Goal: Task Accomplishment & Management: Complete application form

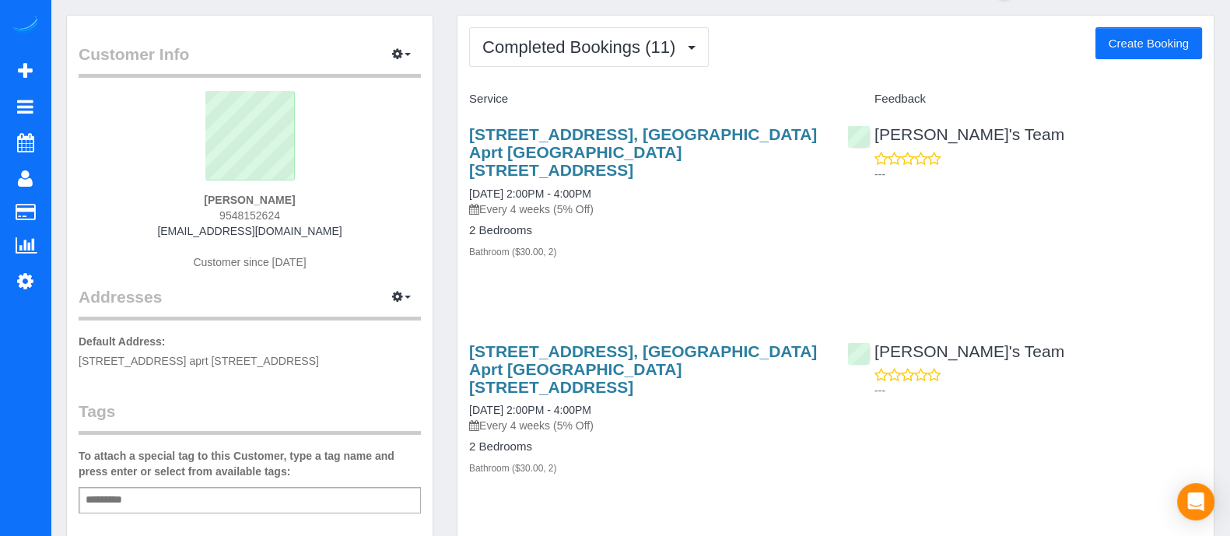
scroll to position [38, 0]
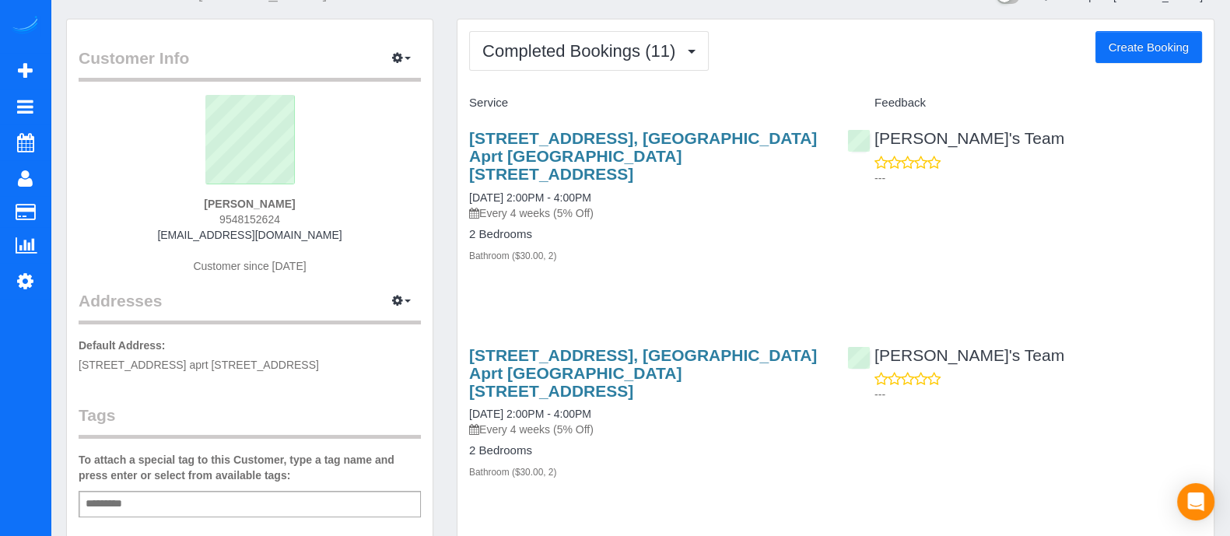
click at [1193, 49] on button "Create Booking" at bounding box center [1149, 47] width 107 height 33
select select "GA"
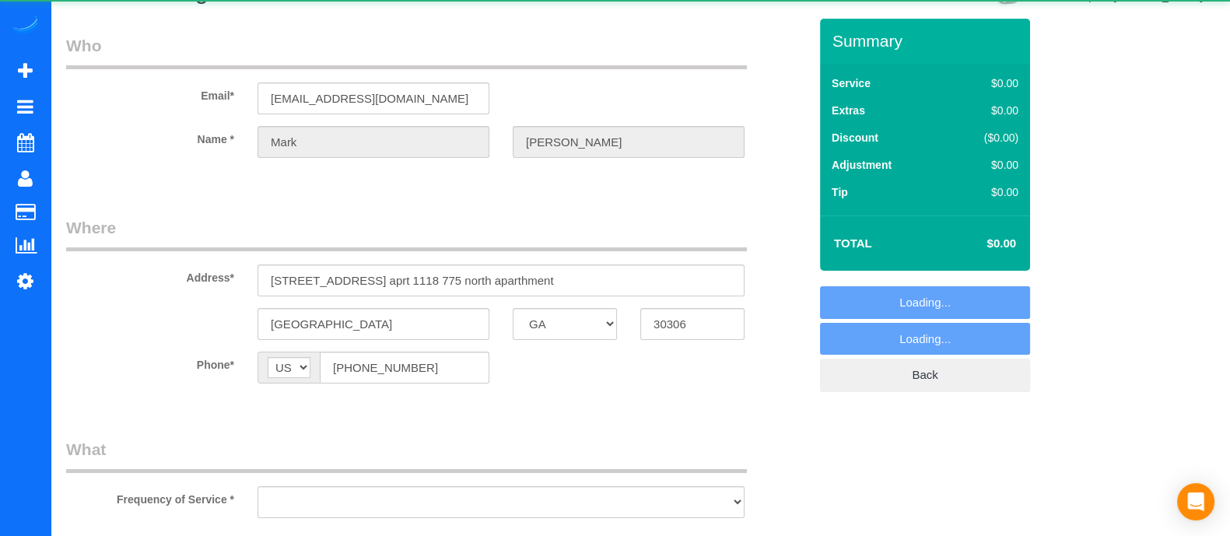
scroll to position [0, 0]
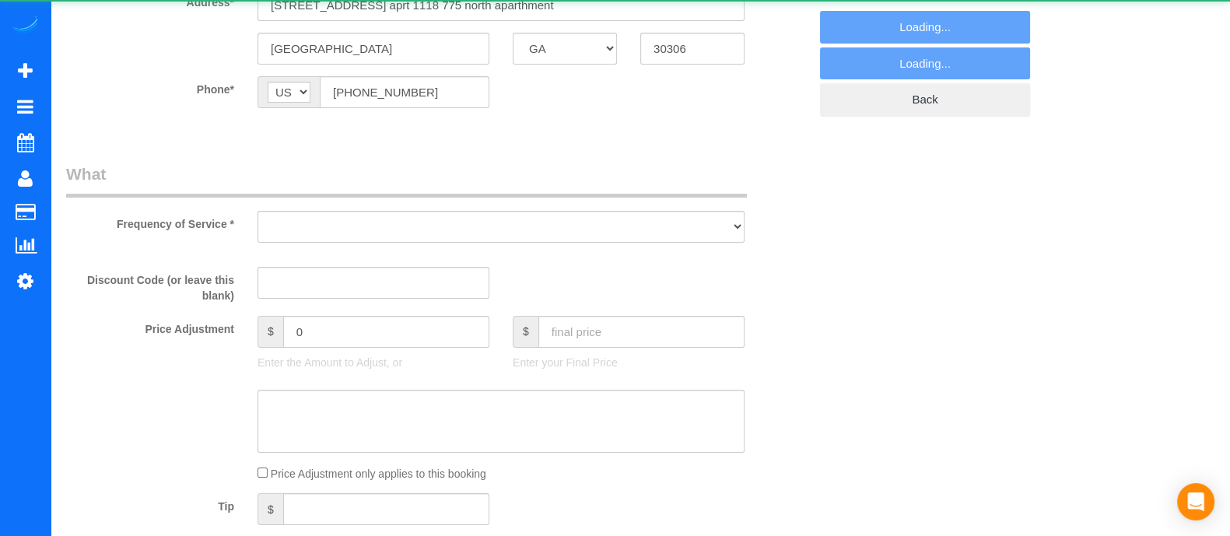
select select "object:3572"
select select "string:fspay-3e79c0a7-3c08-435e-813f-e645a43c3f0b"
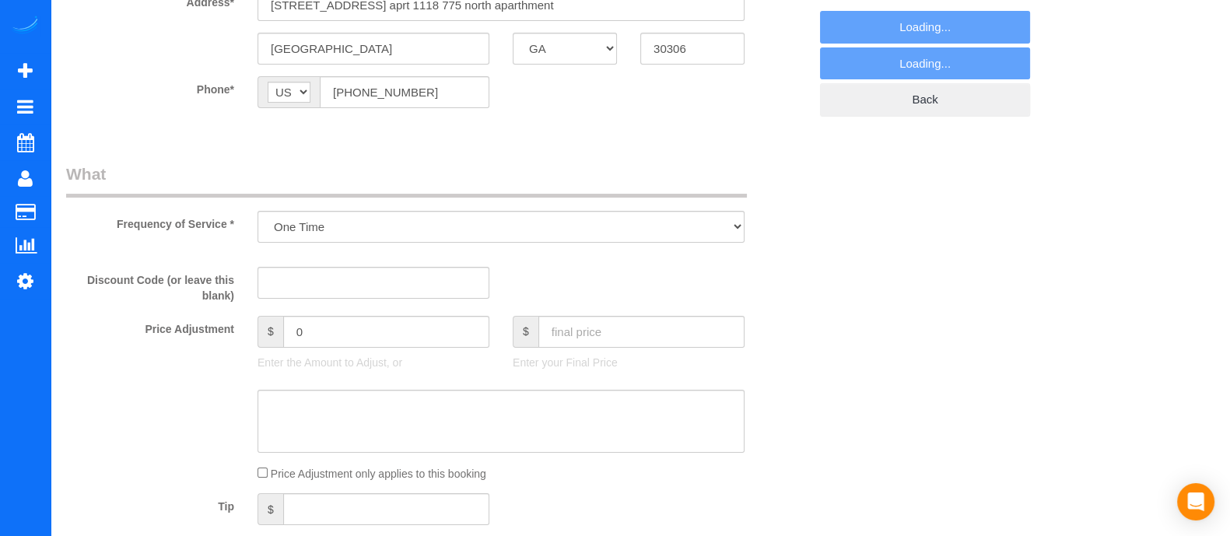
scroll to position [315, 0]
select select "object:3650"
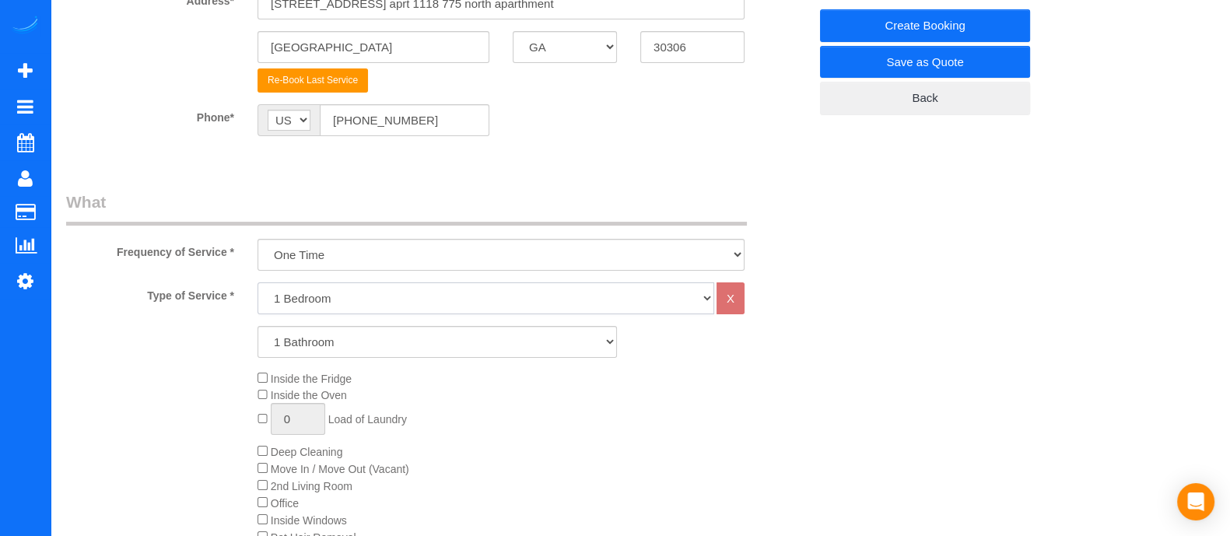
drag, startPoint x: 327, startPoint y: 293, endPoint x: 323, endPoint y: 339, distance: 46.1
click at [323, 339] on div "Type of Service * 1 Bedroom 2 Bedrooms 3 Bedrooms 4 Bedrooms 5 Bedrooms 6 Bedro…" at bounding box center [437, 457] width 742 height 351
select select "2"
click at [258, 282] on select "1 Bedroom 2 Bedrooms 3 Bedrooms 4 Bedrooms 5 Bedrooms 6 Bedrooms" at bounding box center [486, 298] width 457 height 32
click at [323, 339] on select "1 Bathroom 2 Bathrooms 3 Bathrooms 4 Bathrooms 5 Bathrooms 6 Bathrooms" at bounding box center [438, 342] width 360 height 32
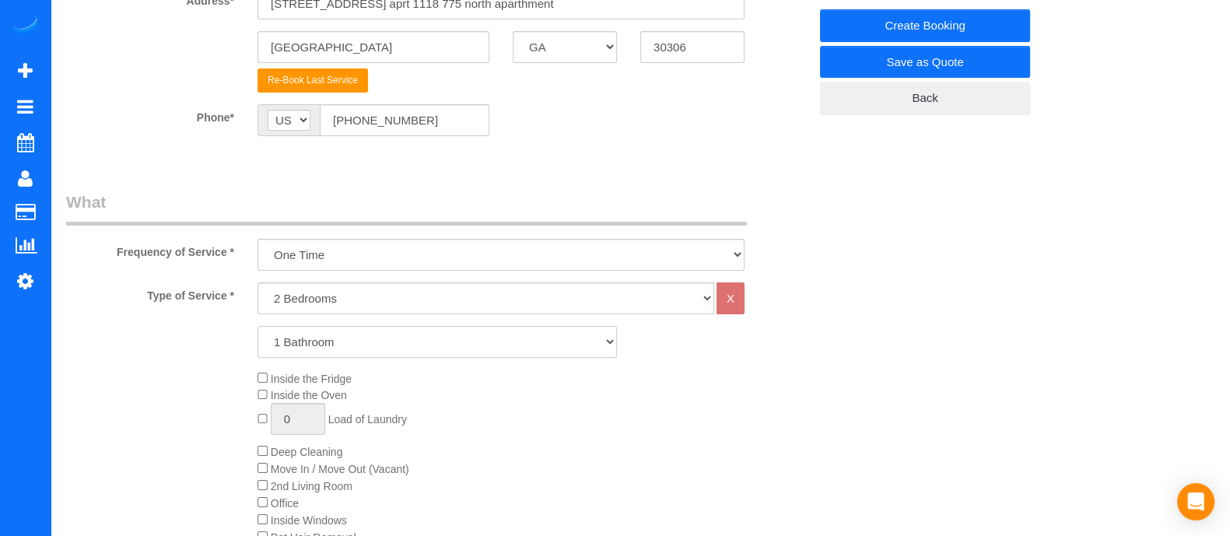
select select "2"
click at [258, 326] on select "1 Bathroom 2 Bathrooms 3 Bathrooms 4 Bathrooms 5 Bathrooms 6 Bathrooms" at bounding box center [438, 342] width 360 height 32
